Goal: Find contact information: Find contact information

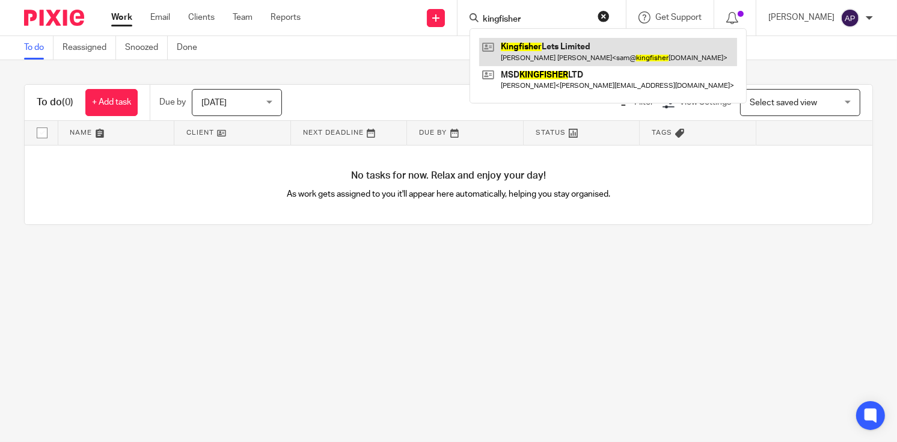
type input "kingfisher"
click at [586, 50] on link at bounding box center [608, 52] width 258 height 28
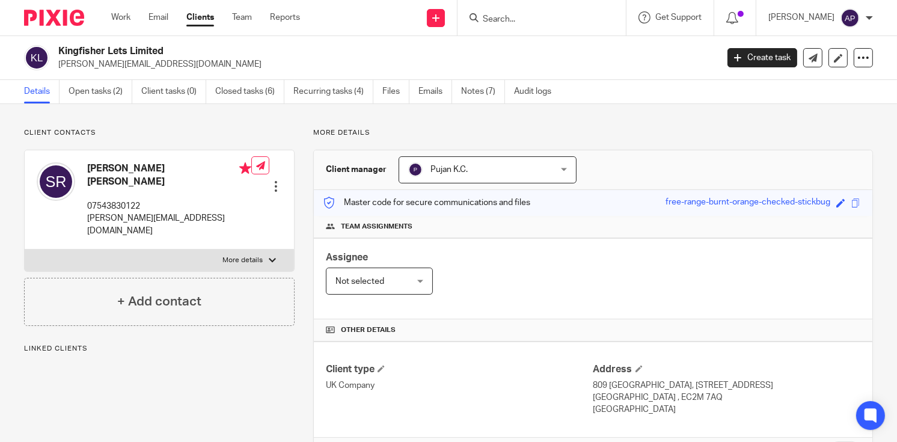
drag, startPoint x: 60, startPoint y: 51, endPoint x: 174, endPoint y: 50, distance: 114.3
click at [174, 50] on h2 "Kingfisher Lets Limited" at bounding box center [318, 51] width 521 height 13
copy h2 "Kingfisher Lets Limited"
click at [119, 166] on h4 "[PERSON_NAME] [PERSON_NAME]" at bounding box center [169, 175] width 164 height 26
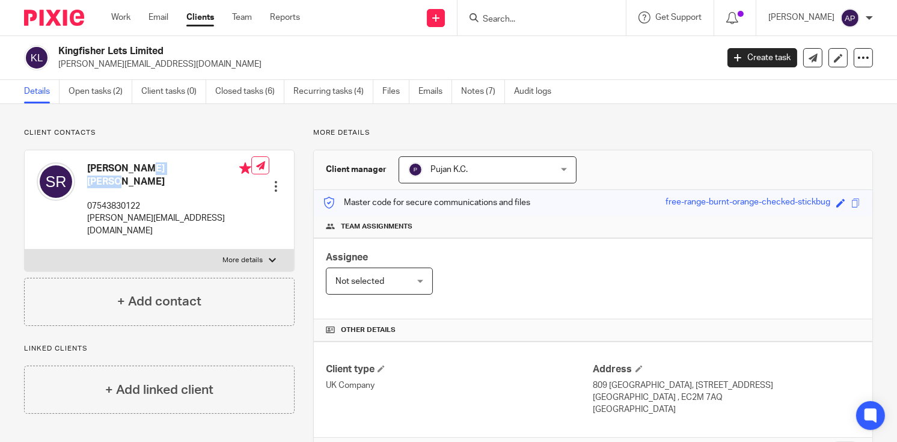
copy h4 "[PERSON_NAME]"
drag, startPoint x: 59, startPoint y: 51, endPoint x: 185, endPoint y: 48, distance: 125.7
click at [185, 48] on h2 "Kingfisher Lets Limited" at bounding box center [318, 51] width 521 height 13
copy h2 "Kingfisher Lets Limited"
click at [180, 60] on p "[PERSON_NAME][EMAIL_ADDRESS][DOMAIN_NAME]" at bounding box center [383, 64] width 651 height 12
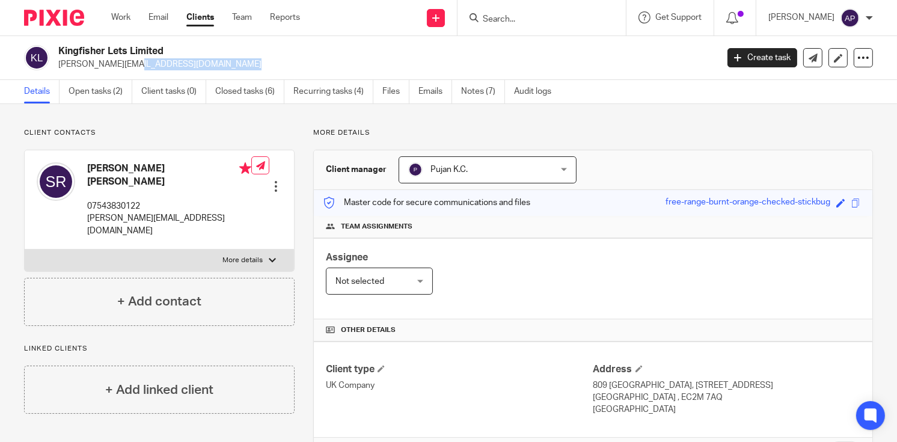
drag, startPoint x: 57, startPoint y: 64, endPoint x: 171, endPoint y: 64, distance: 113.6
click at [171, 64] on div "Kingfisher Lets Limited [PERSON_NAME][EMAIL_ADDRESS][DOMAIN_NAME]" at bounding box center [367, 57] width 686 height 25
copy p "[PERSON_NAME][EMAIL_ADDRESS][DOMAIN_NAME]"
